Goal: Transaction & Acquisition: Subscribe to service/newsletter

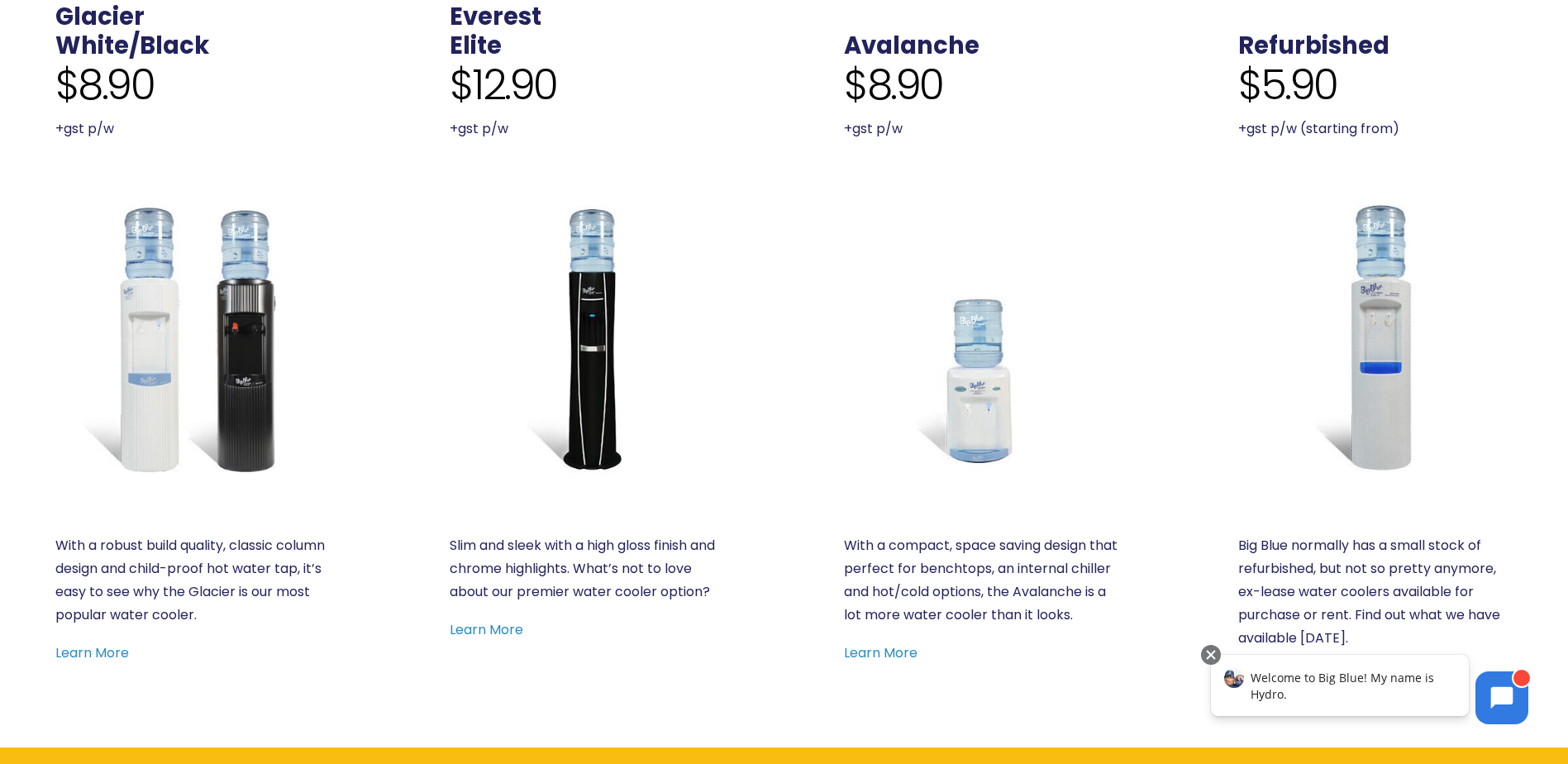
scroll to position [826, 0]
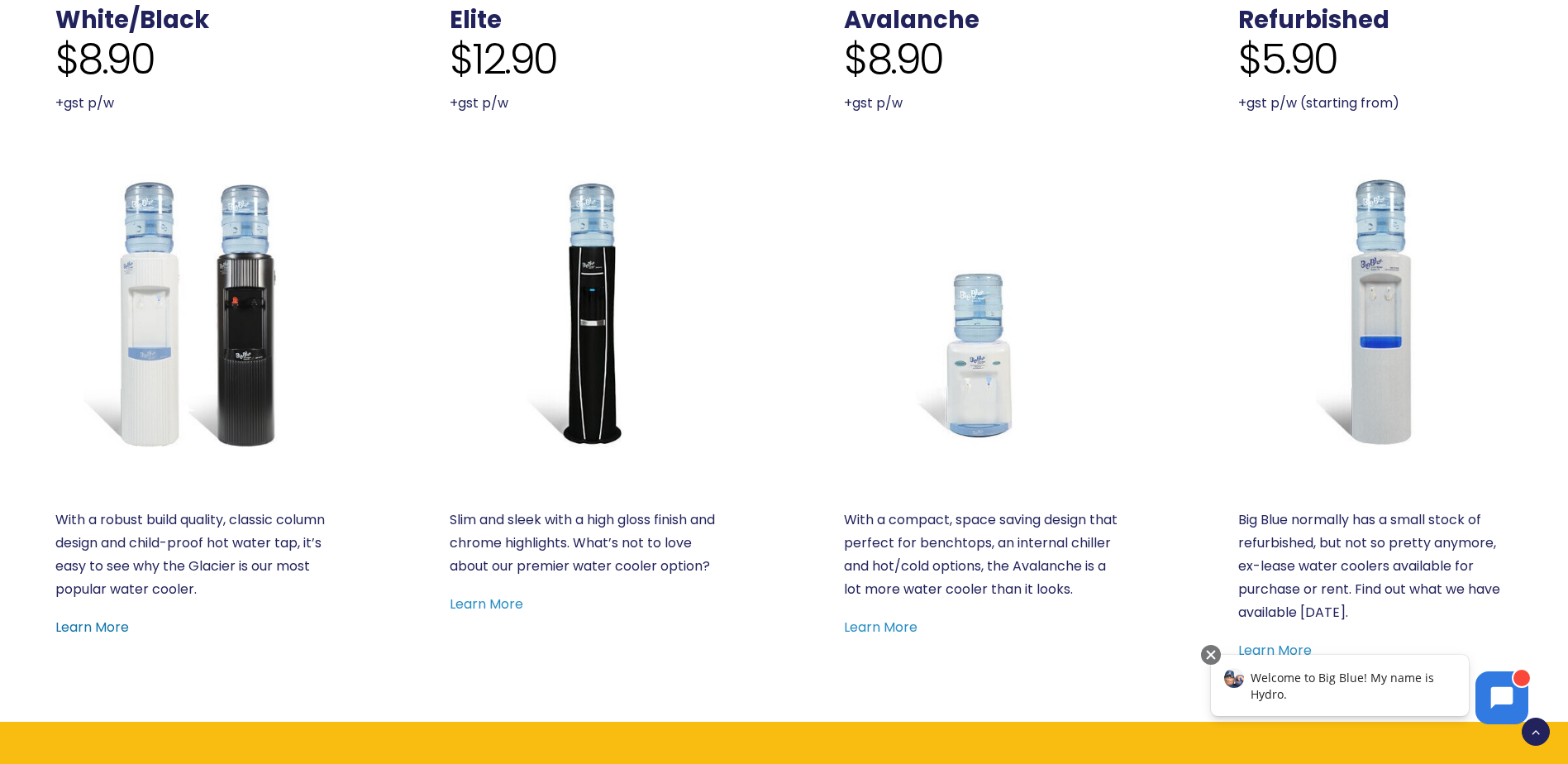
click at [65, 640] on div "Glacier White/Black $8.90 +gst p/w With a robust build quality, classic column …" at bounding box center [192, 319] width 393 height 804
click at [66, 630] on link "Learn More" at bounding box center [92, 627] width 74 height 19
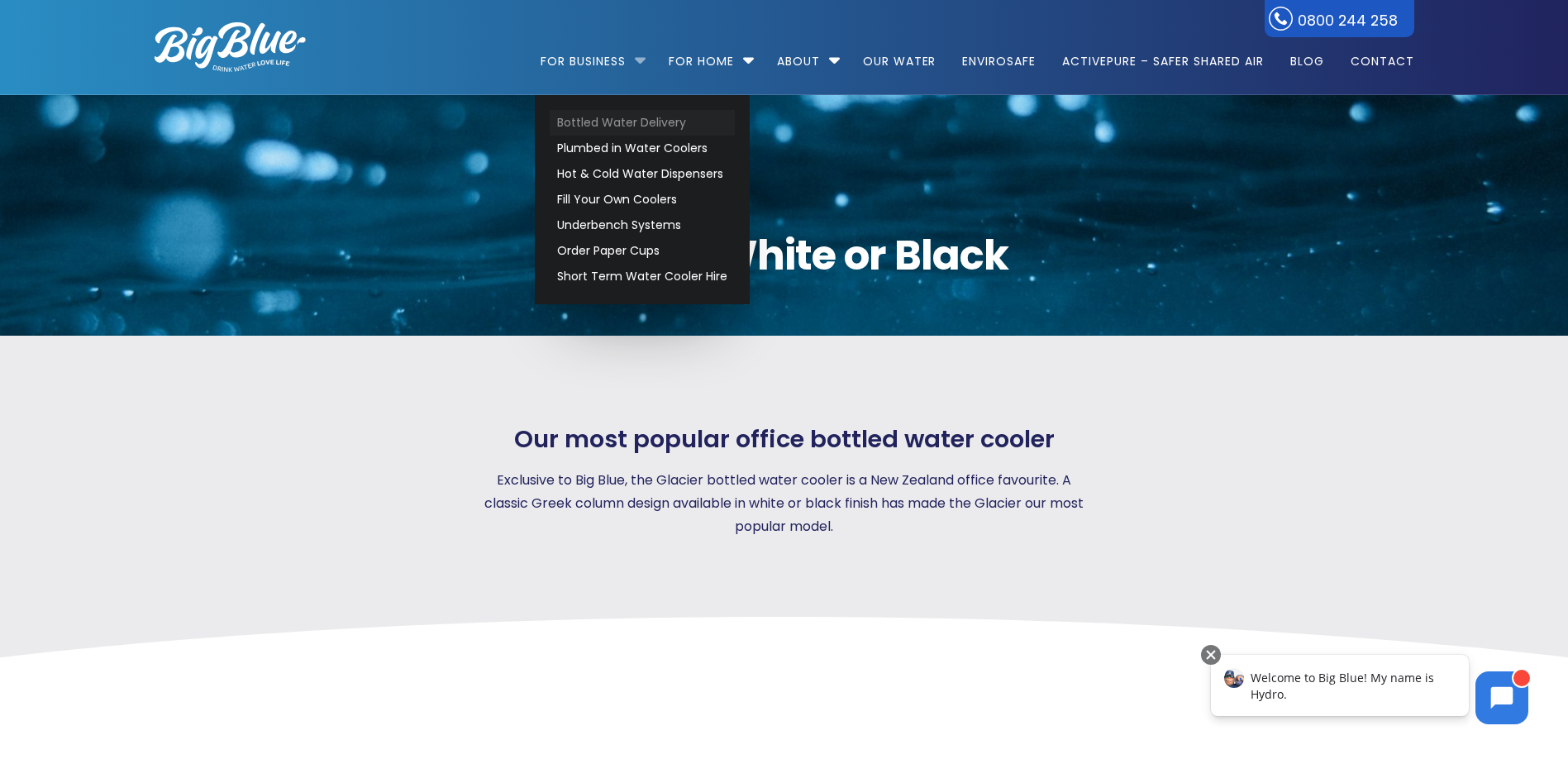
click at [597, 121] on link "Bottled Water Delivery" at bounding box center [643, 122] width 185 height 26
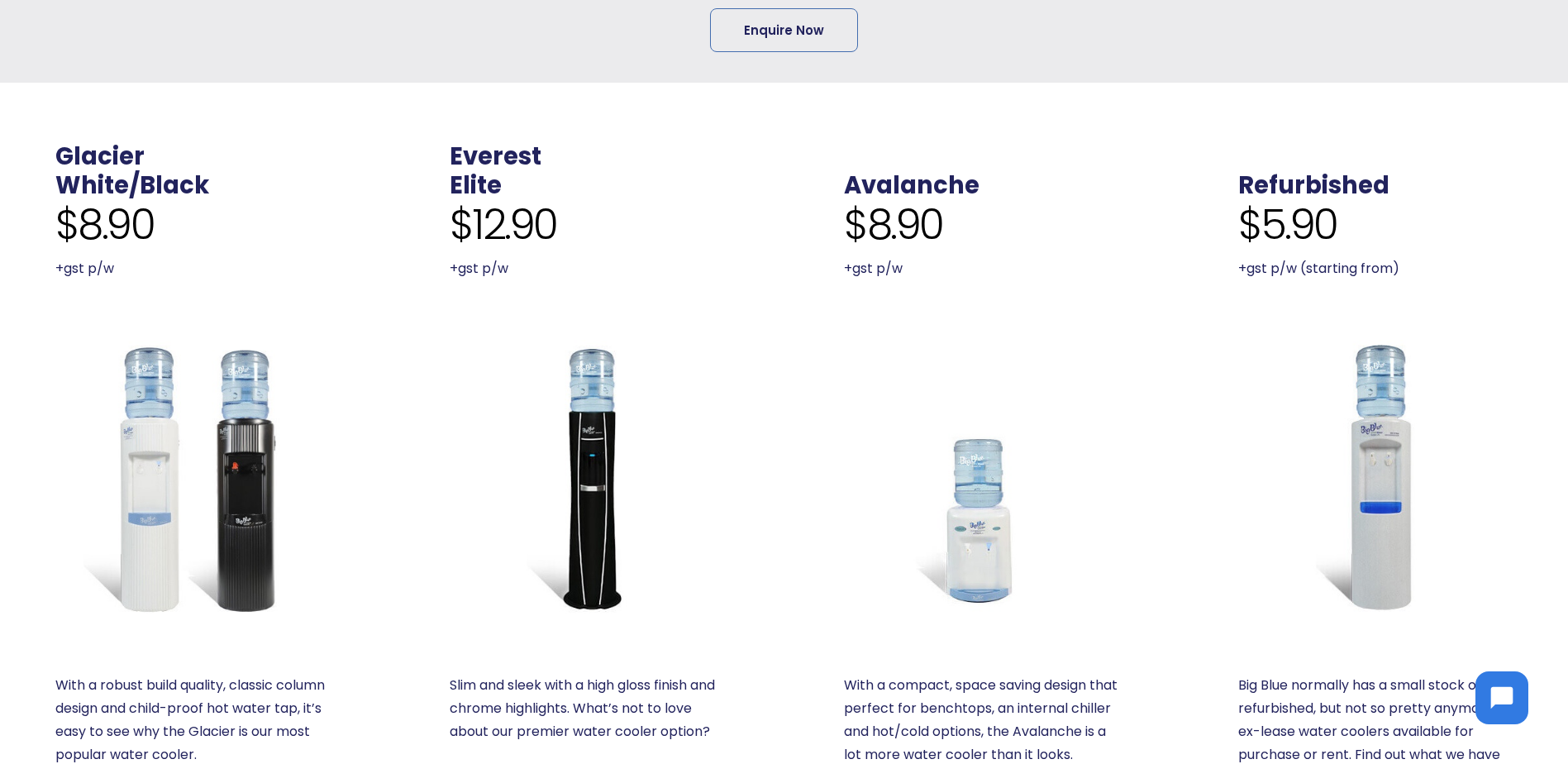
scroll to position [744, 0]
